Goal: Book appointment/travel/reservation

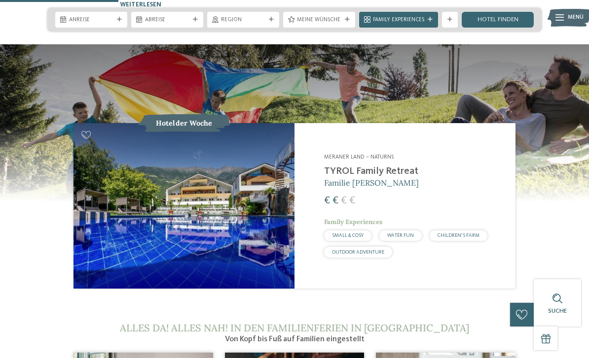
scroll to position [809, 0]
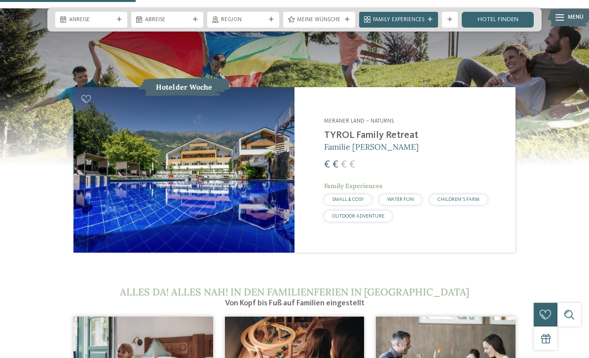
click at [99, 188] on img at bounding box center [183, 170] width 221 height 166
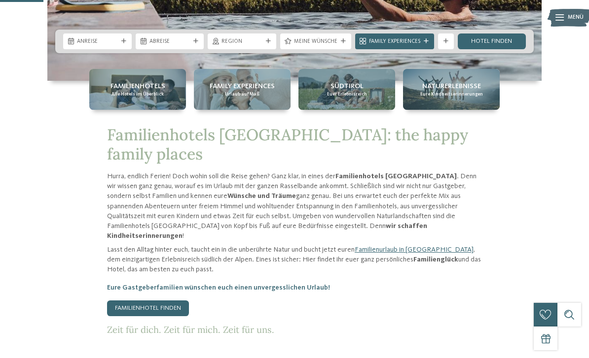
scroll to position [257, 0]
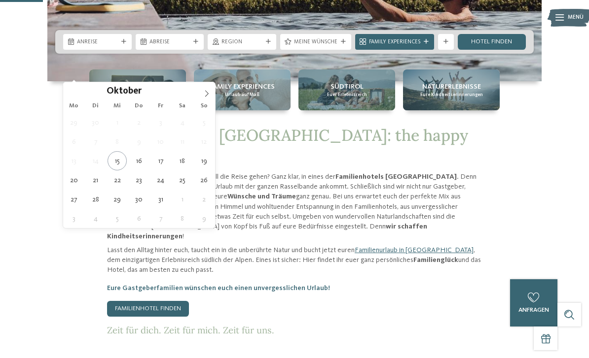
click at [200, 99] on span at bounding box center [206, 90] width 17 height 17
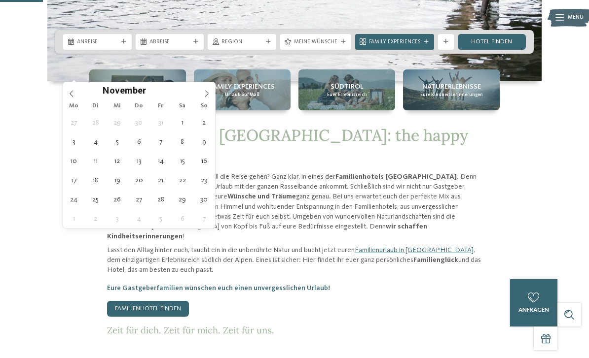
click at [213, 96] on span at bounding box center [206, 90] width 17 height 17
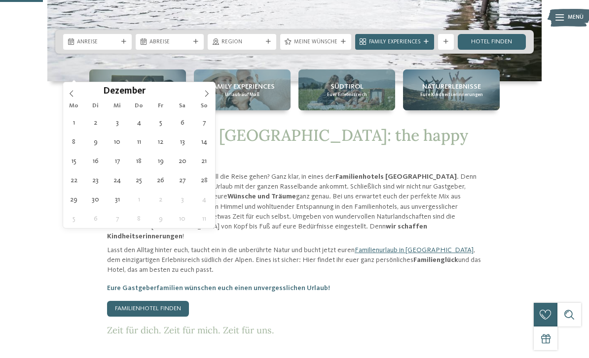
click at [210, 96] on span at bounding box center [206, 90] width 17 height 17
type input "****"
click at [209, 96] on icon at bounding box center [206, 93] width 7 height 7
click at [210, 97] on span at bounding box center [206, 90] width 17 height 17
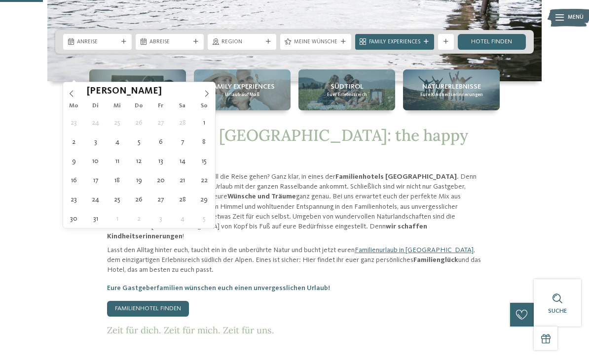
click at [211, 96] on span at bounding box center [206, 90] width 17 height 17
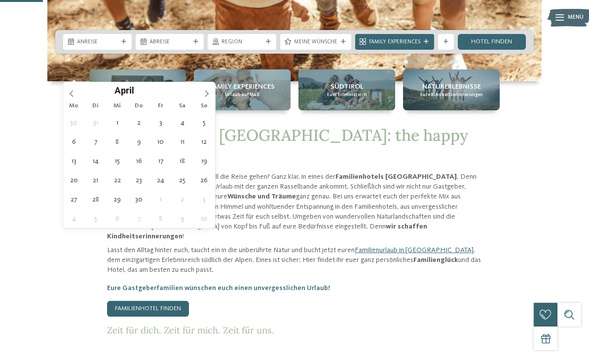
click at [211, 96] on span at bounding box center [206, 90] width 17 height 17
type div "27.04.2026"
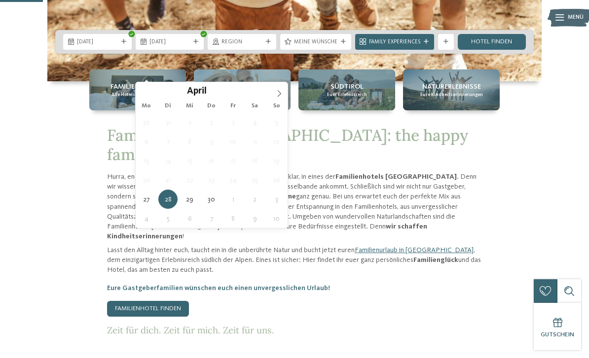
type input "****"
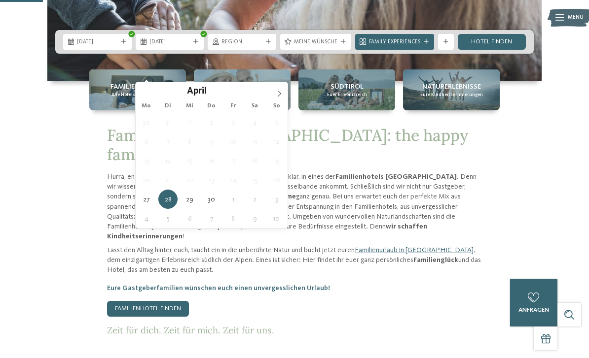
click at [281, 97] on icon at bounding box center [279, 93] width 7 height 7
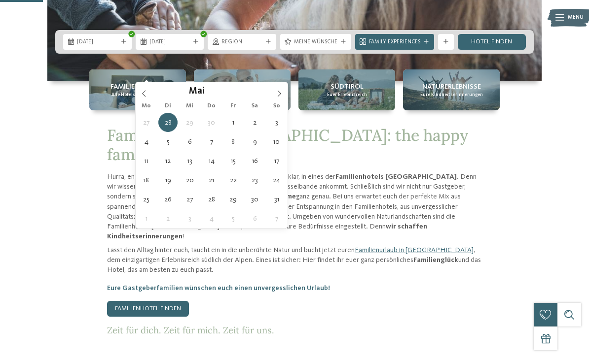
type div "07.05.2026"
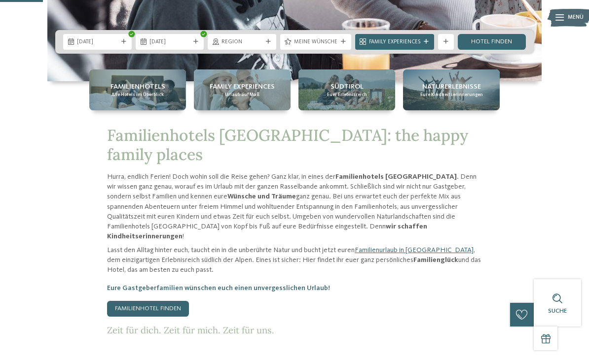
click at [260, 46] on span "Region" at bounding box center [241, 42] width 41 height 8
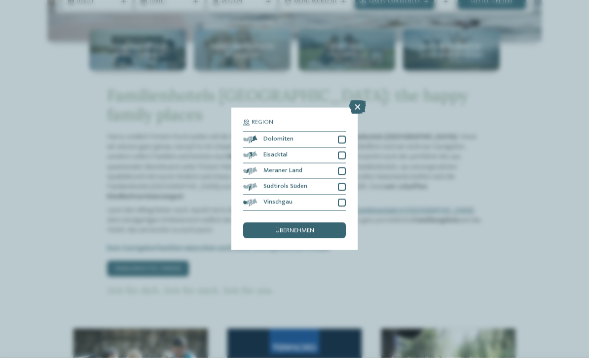
scroll to position [298, 0]
click at [340, 183] on div at bounding box center [342, 187] width 8 height 8
click at [310, 228] on span "übernehmen" at bounding box center [294, 231] width 39 height 6
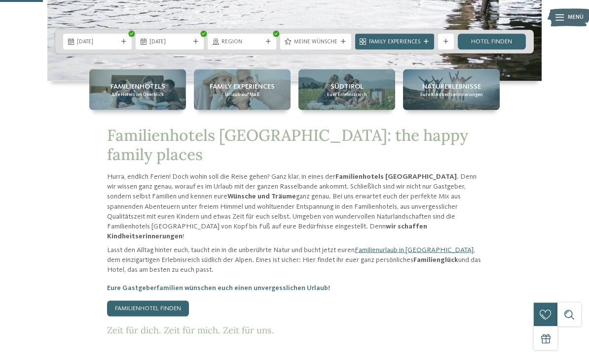
scroll to position [256, 0]
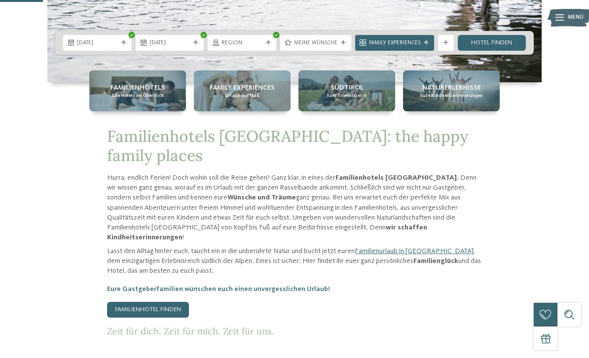
click at [338, 47] on div "Meine Wünsche" at bounding box center [315, 42] width 47 height 8
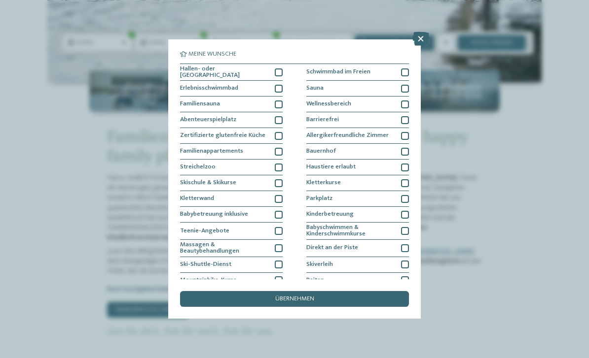
click at [404, 89] on div at bounding box center [405, 89] width 8 height 8
click at [406, 105] on div at bounding box center [405, 105] width 8 height 8
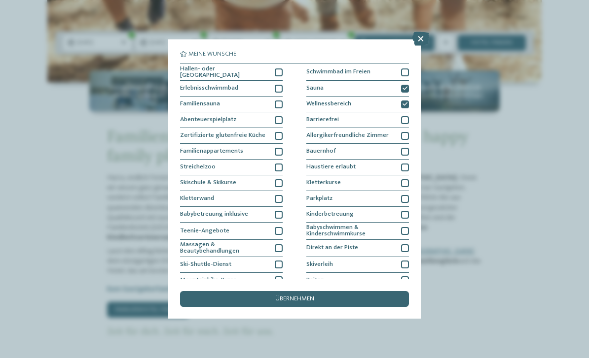
click at [282, 85] on div at bounding box center [279, 89] width 8 height 8
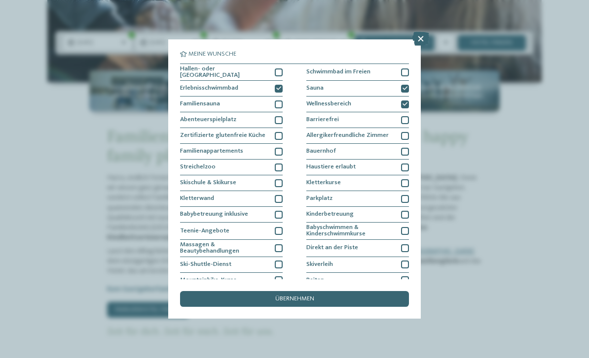
click at [305, 296] on span "übernehmen" at bounding box center [294, 299] width 39 height 6
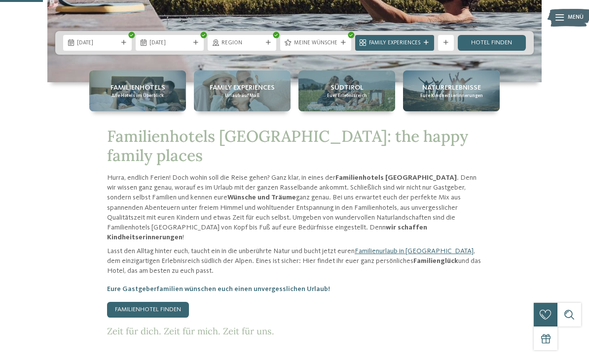
click at [491, 51] on link "Hotel finden" at bounding box center [491, 43] width 69 height 16
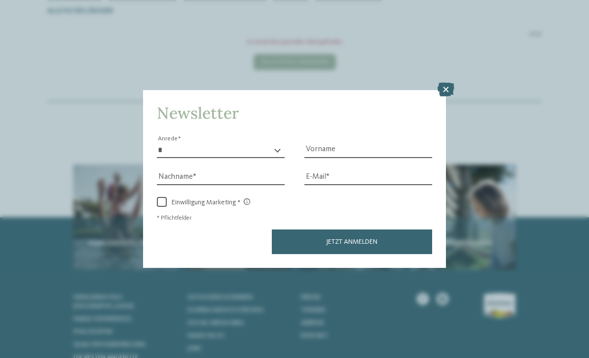
scroll to position [242, 0]
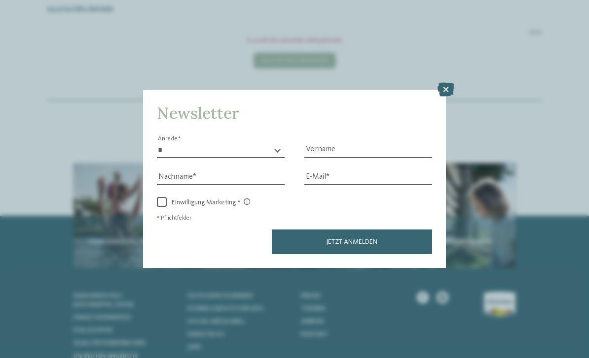
click at [449, 83] on icon at bounding box center [445, 90] width 17 height 14
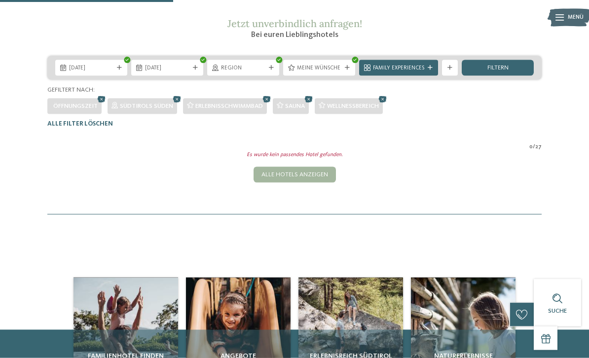
scroll to position [128, 0]
click at [272, 70] on icon at bounding box center [271, 67] width 5 height 5
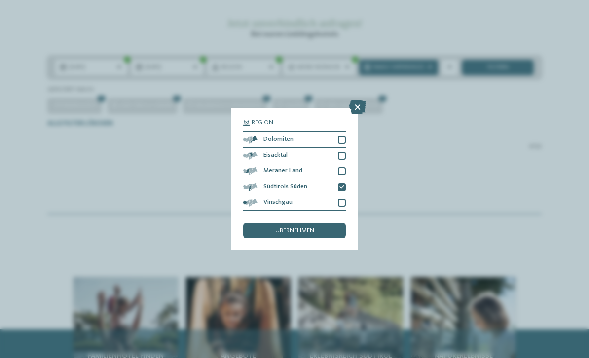
click at [344, 185] on icon at bounding box center [341, 187] width 5 height 5
click at [361, 101] on icon at bounding box center [357, 108] width 17 height 14
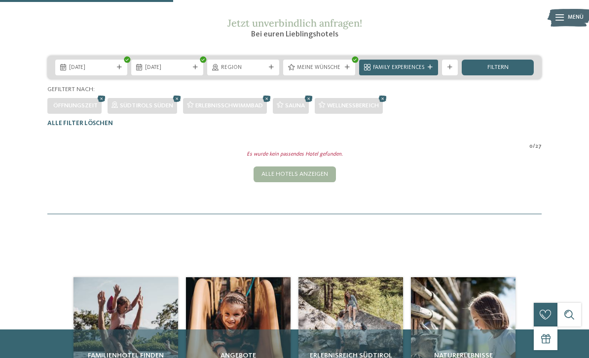
click at [498, 71] on span "filtern" at bounding box center [497, 68] width 21 height 6
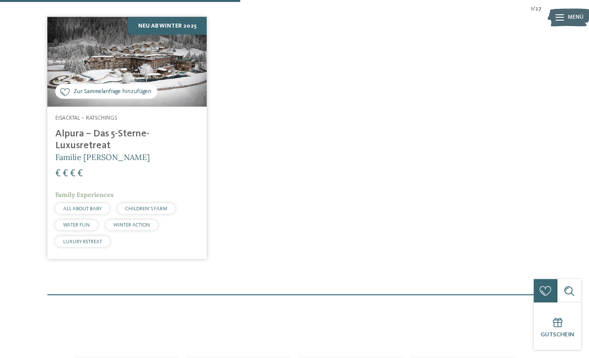
scroll to position [266, 0]
click at [87, 151] on h4 "Alpura – Das 5-Sterne-Luxusretreat" at bounding box center [126, 140] width 143 height 24
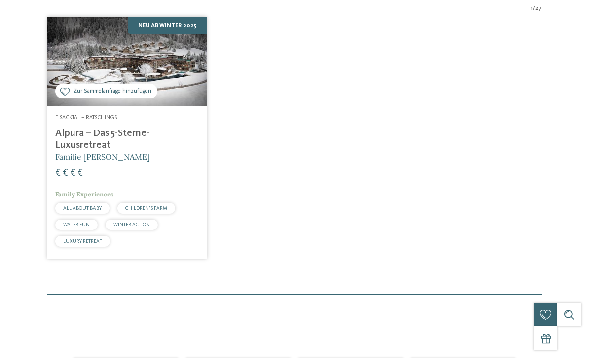
scroll to position [0, 0]
